Goal: Task Accomplishment & Management: Manage account settings

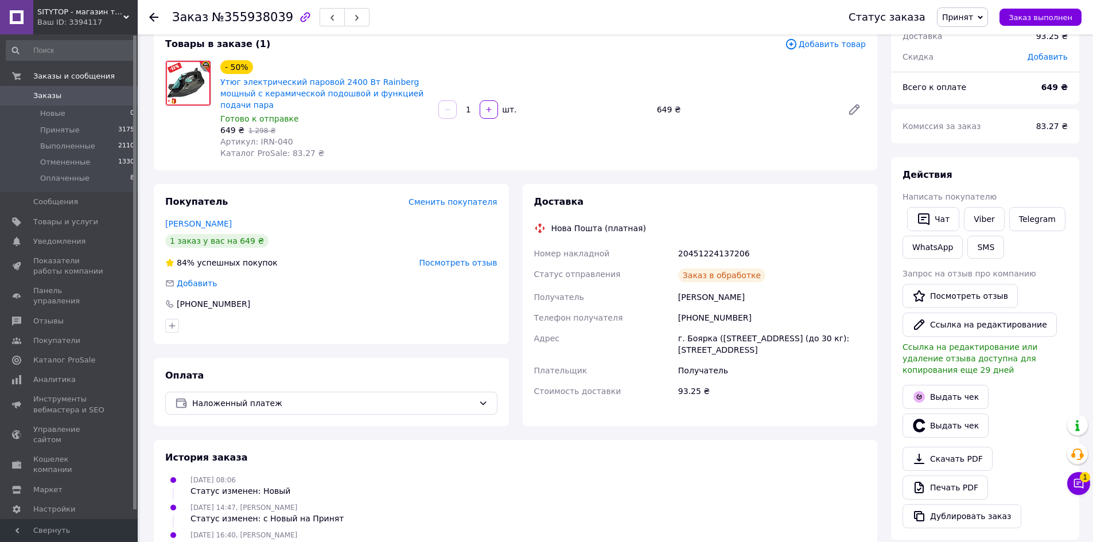
scroll to position [172, 0]
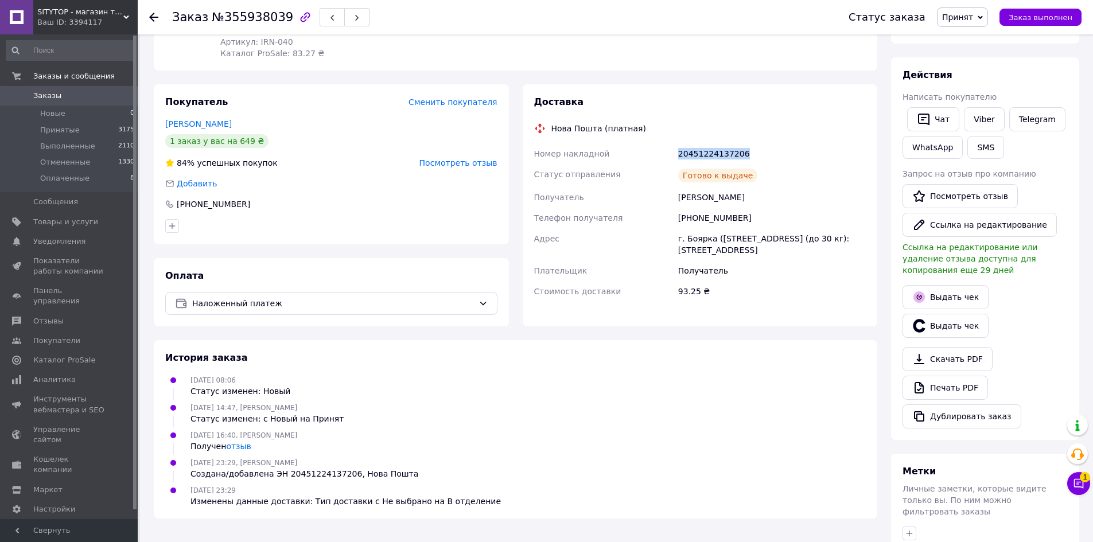
drag, startPoint x: 677, startPoint y: 142, endPoint x: 766, endPoint y: 138, distance: 89.0
click at [766, 143] on div "20451224137206" at bounding box center [772, 153] width 192 height 21
copy div "20451224137206"
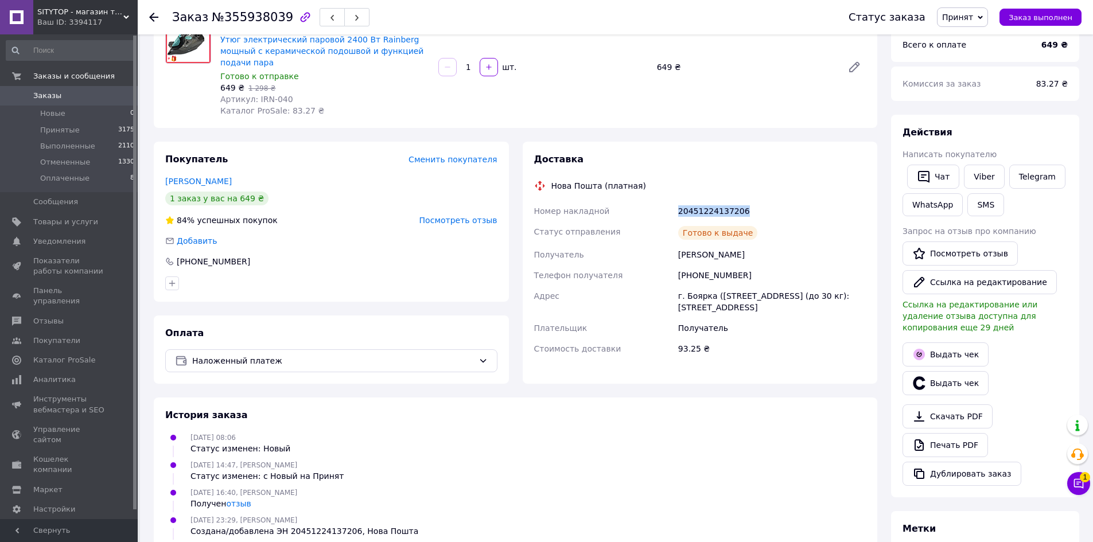
click at [42, 95] on span "Заказы" at bounding box center [47, 96] width 28 height 10
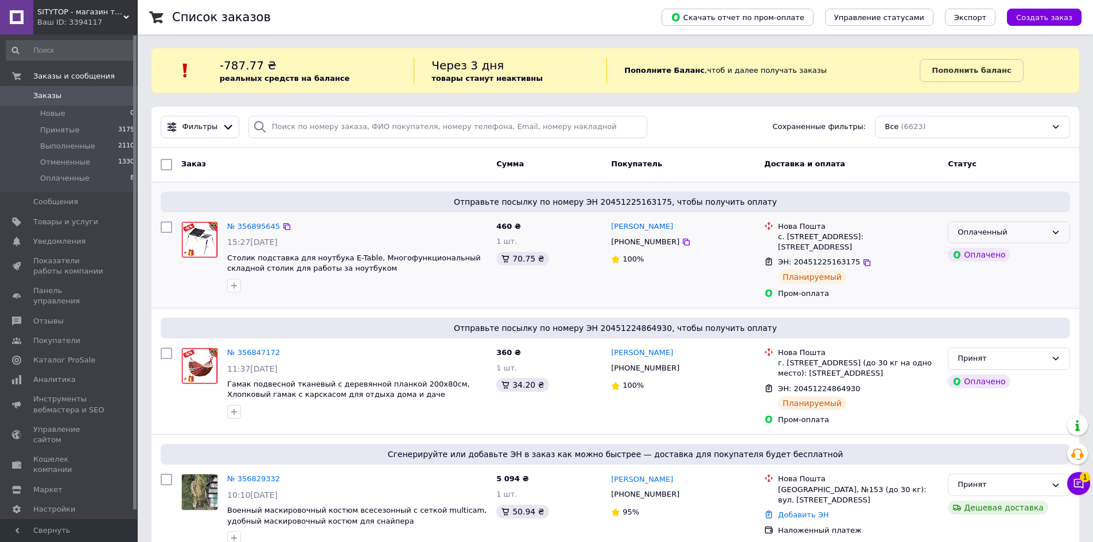
click at [1009, 234] on div "Оплаченный" at bounding box center [1002, 233] width 89 height 12
click at [974, 258] on li "Принят" at bounding box center [1008, 256] width 121 height 21
drag, startPoint x: 607, startPoint y: 224, endPoint x: 671, endPoint y: 225, distance: 63.7
click at [671, 225] on div "[PERSON_NAME] [PHONE_NUMBER] 100%" at bounding box center [682, 260] width 153 height 87
click at [678, 223] on div "[PERSON_NAME]" at bounding box center [683, 226] width 146 height 13
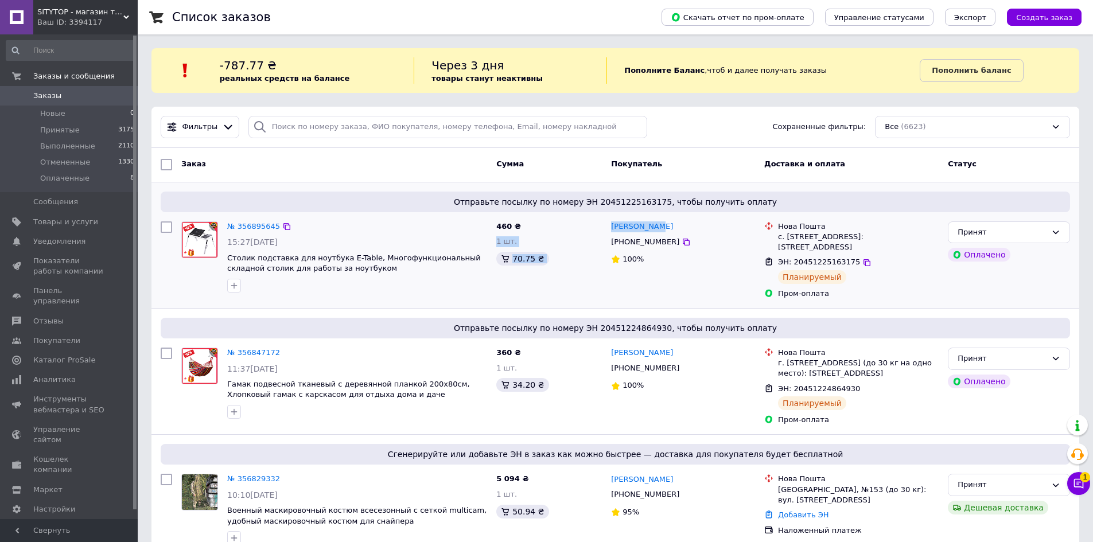
drag, startPoint x: 663, startPoint y: 225, endPoint x: 598, endPoint y: 228, distance: 64.9
click at [598, 228] on div "№ 356895645 15:27[DATE] Столик подставка для ноутбука E-Table, Многофункциональ…" at bounding box center [615, 260] width 919 height 87
click at [585, 227] on div "460 ₴ 1 шт. 70.75 ₴" at bounding box center [549, 260] width 115 height 87
